Goal: Transaction & Acquisition: Subscribe to service/newsletter

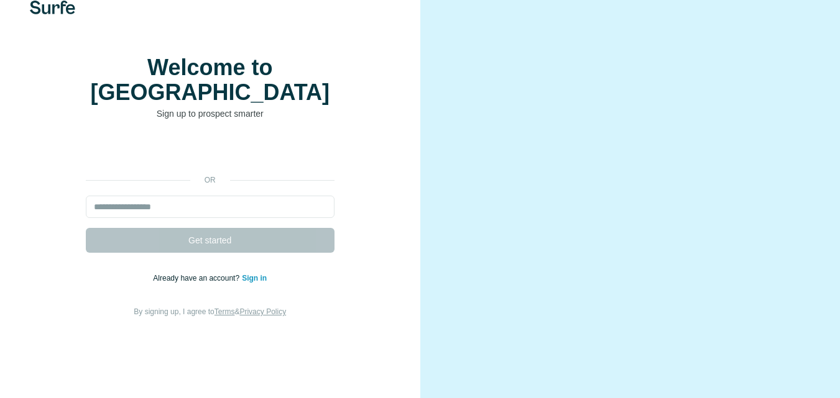
scroll to position [27, 0]
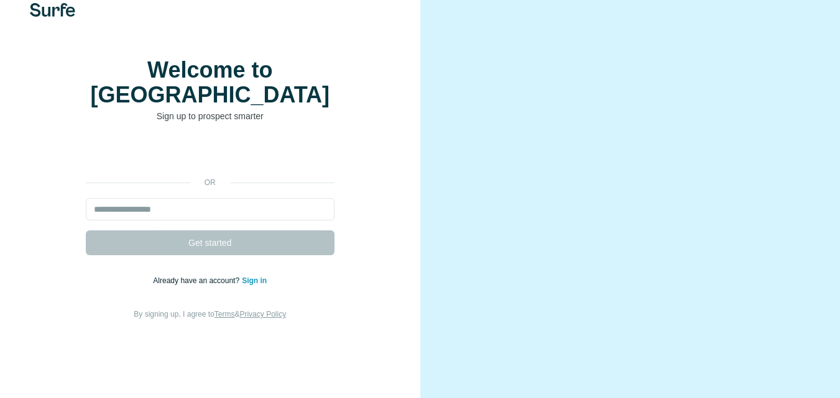
click at [251, 278] on link "Sign in" at bounding box center [254, 281] width 25 height 9
click at [218, 201] on input "email" at bounding box center [210, 209] width 249 height 22
type input "**********"
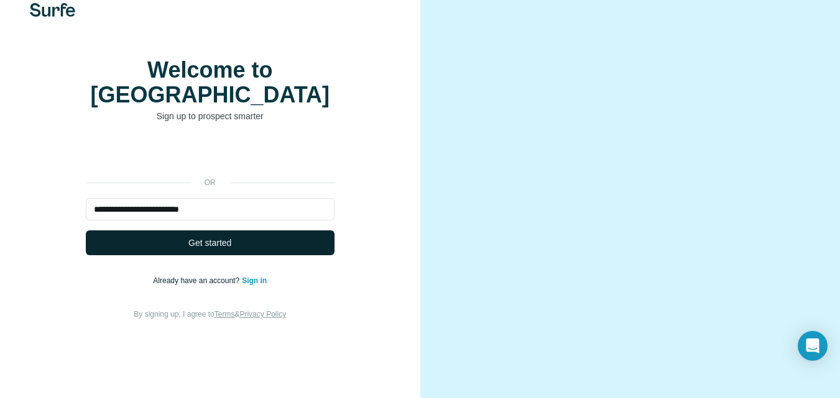
click at [237, 241] on button "Get started" at bounding box center [210, 243] width 249 height 25
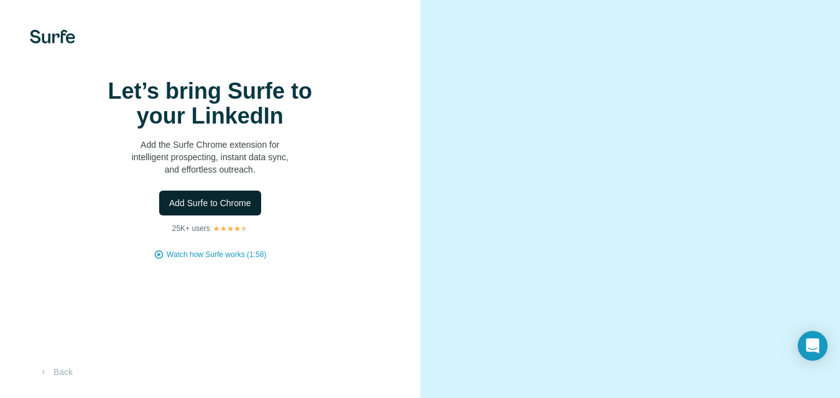
click at [213, 209] on span "Add Surfe to Chrome" at bounding box center [210, 203] width 82 height 12
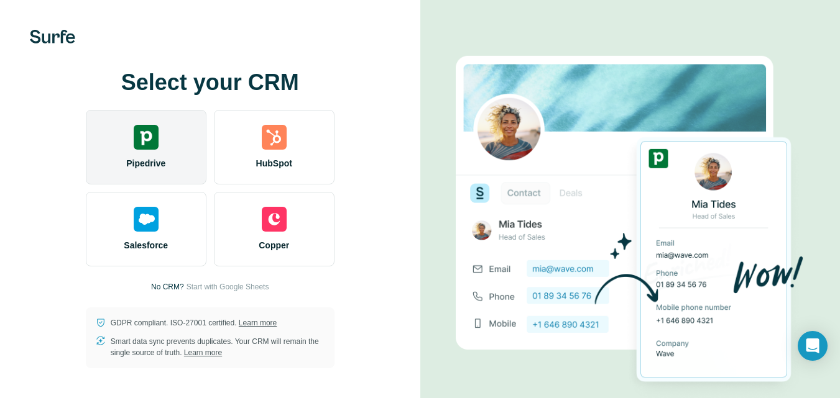
click at [157, 152] on div "Pipedrive" at bounding box center [146, 147] width 121 height 75
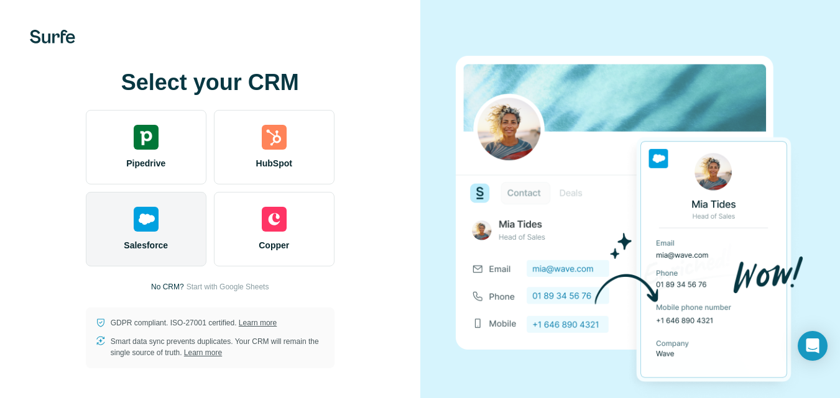
click at [133, 245] on span "Salesforce" at bounding box center [146, 245] width 44 height 12
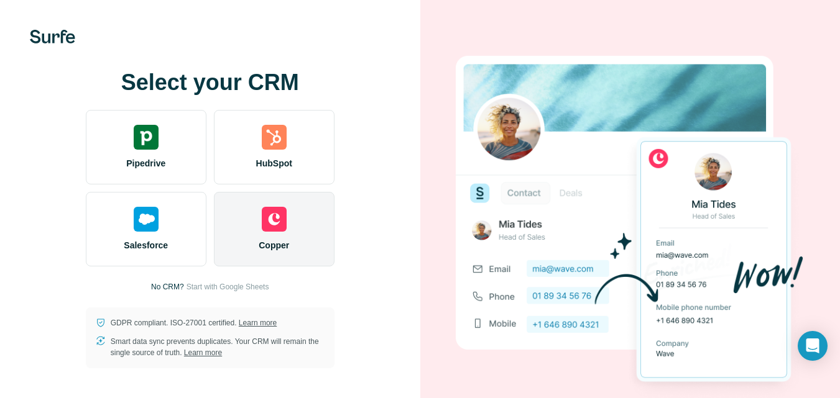
click at [273, 209] on img at bounding box center [274, 219] width 25 height 25
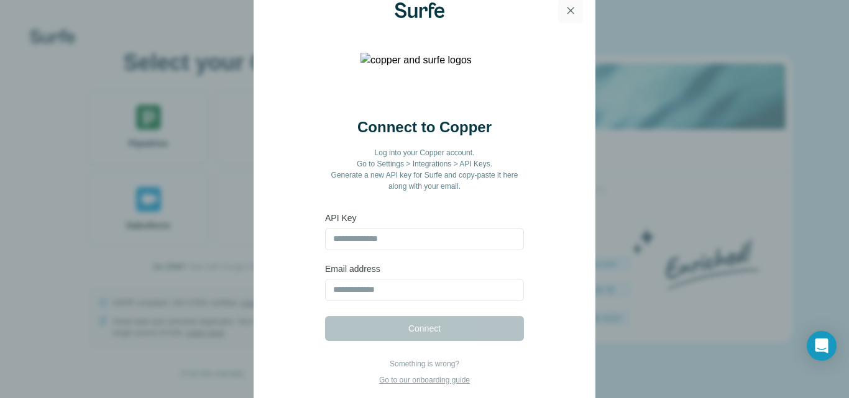
click at [569, 13] on icon "button" at bounding box center [570, 10] width 12 height 12
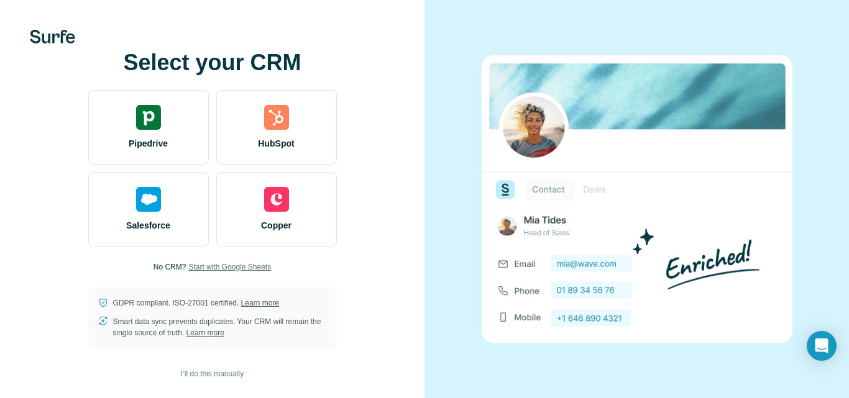
click at [206, 267] on span "Start with Google Sheets" at bounding box center [229, 267] width 83 height 11
click at [207, 377] on span "I’ll do this manually" at bounding box center [212, 374] width 63 height 11
